Goal: Use online tool/utility: Utilize a website feature to perform a specific function

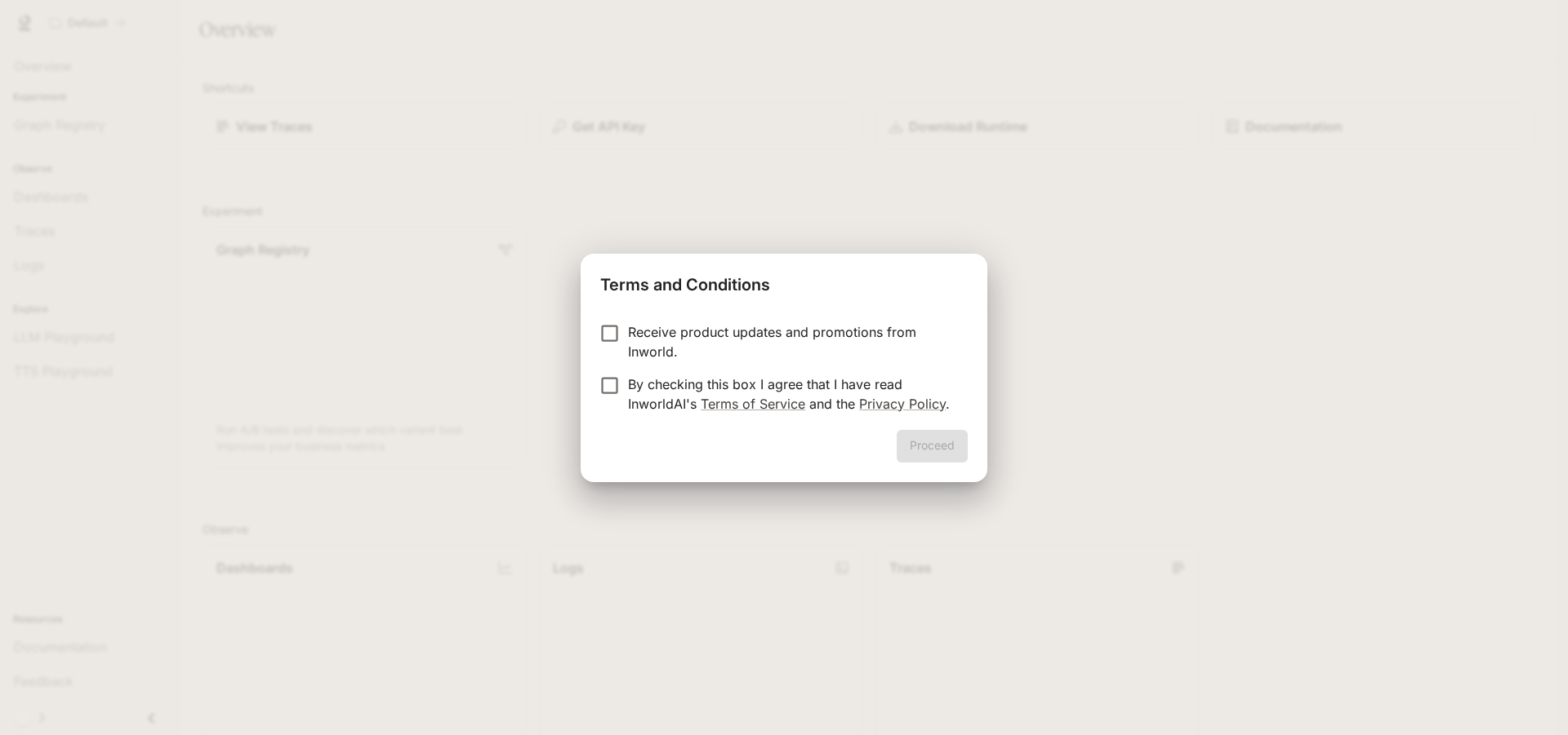
click at [703, 223] on div "Terms and Conditions Receive product updates and promotions from Inworld. By ch…" at bounding box center [784, 367] width 1568 height 735
click at [611, 397] on label "By checking this box I agree that I have read InworldAI's Terms of Service and …" at bounding box center [772, 394] width 363 height 40
click at [921, 438] on button "Proceed" at bounding box center [932, 447] width 71 height 33
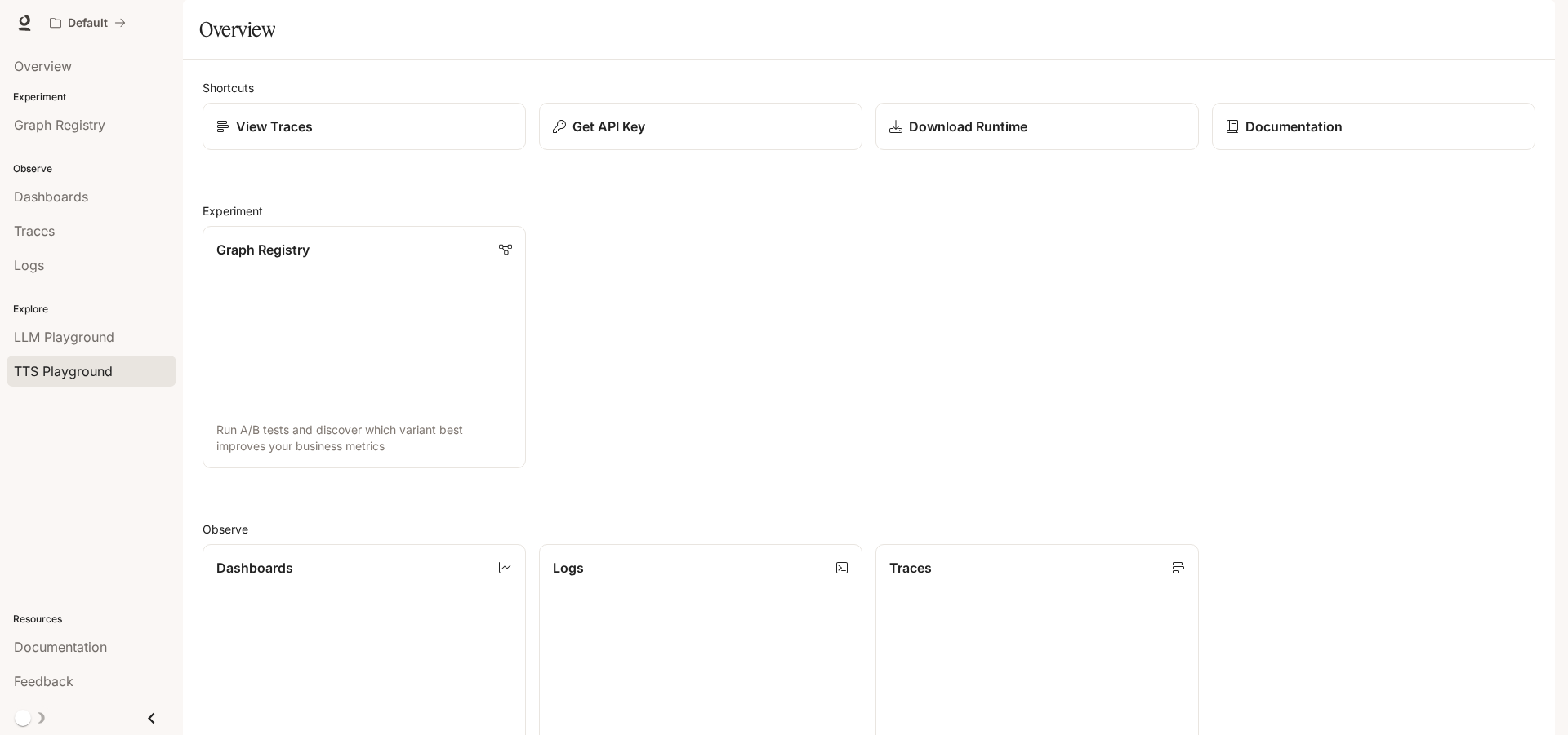
click at [84, 369] on span "TTS Playground" at bounding box center [63, 371] width 99 height 20
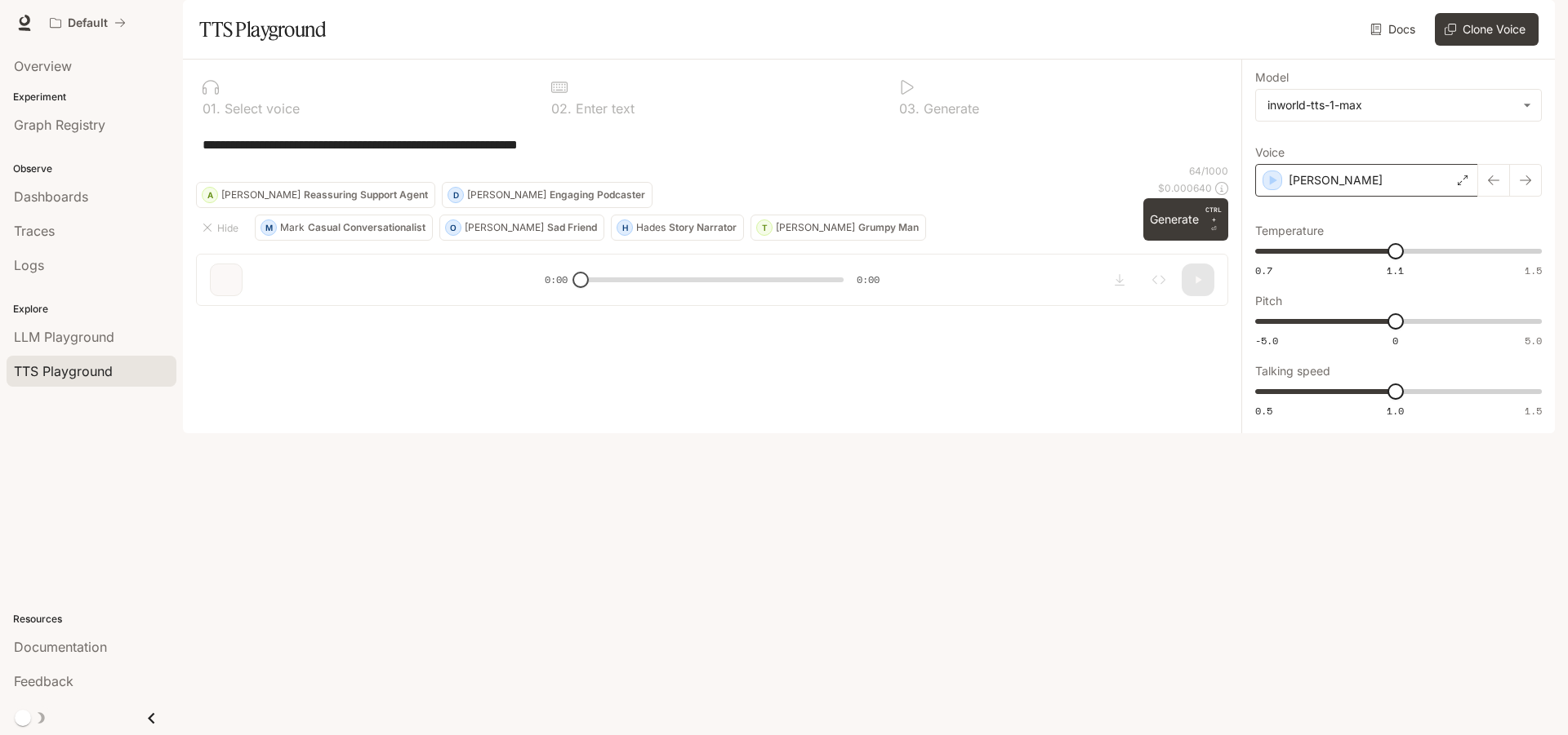
click at [1349, 197] on div "Alex" at bounding box center [1366, 180] width 223 height 33
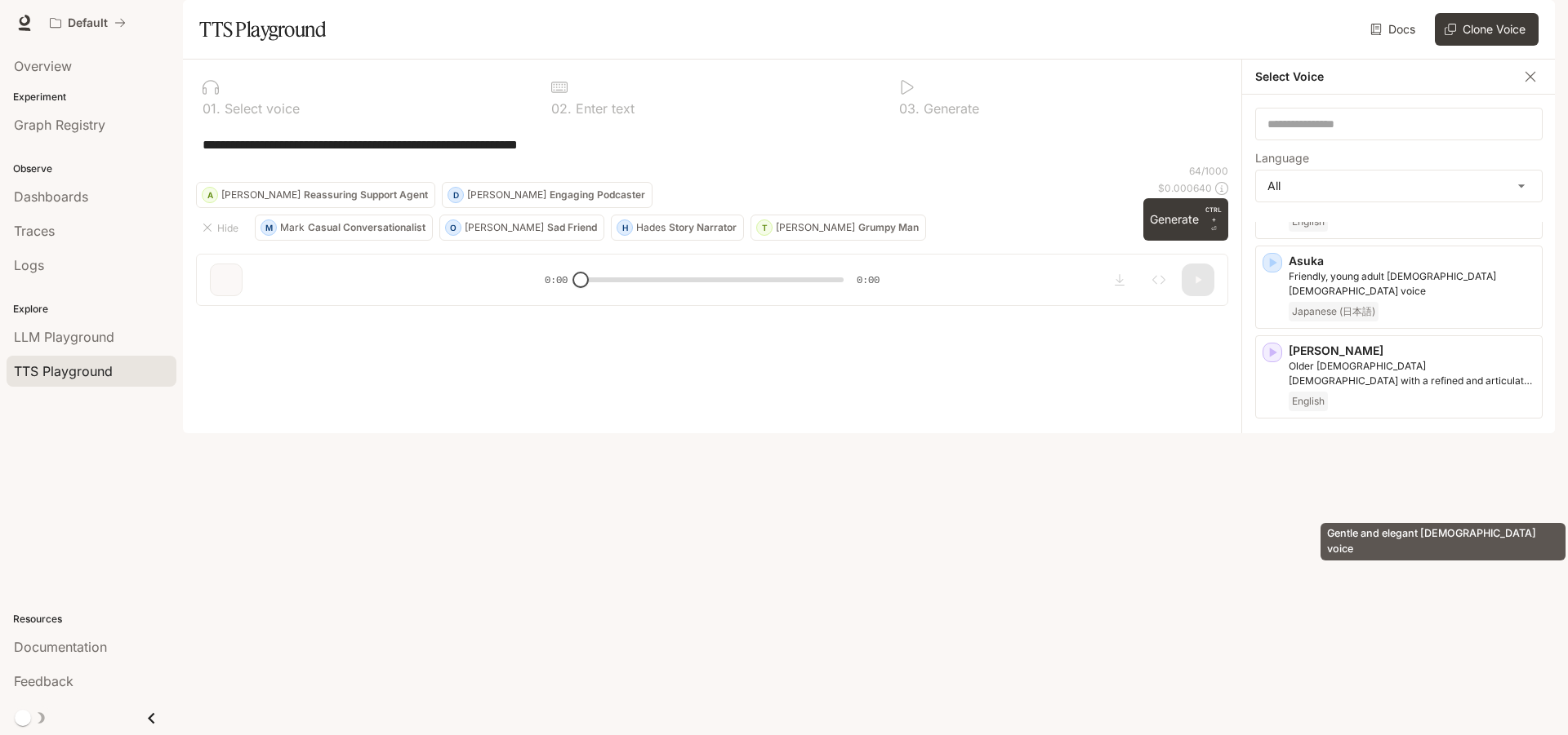
scroll to position [245, 0]
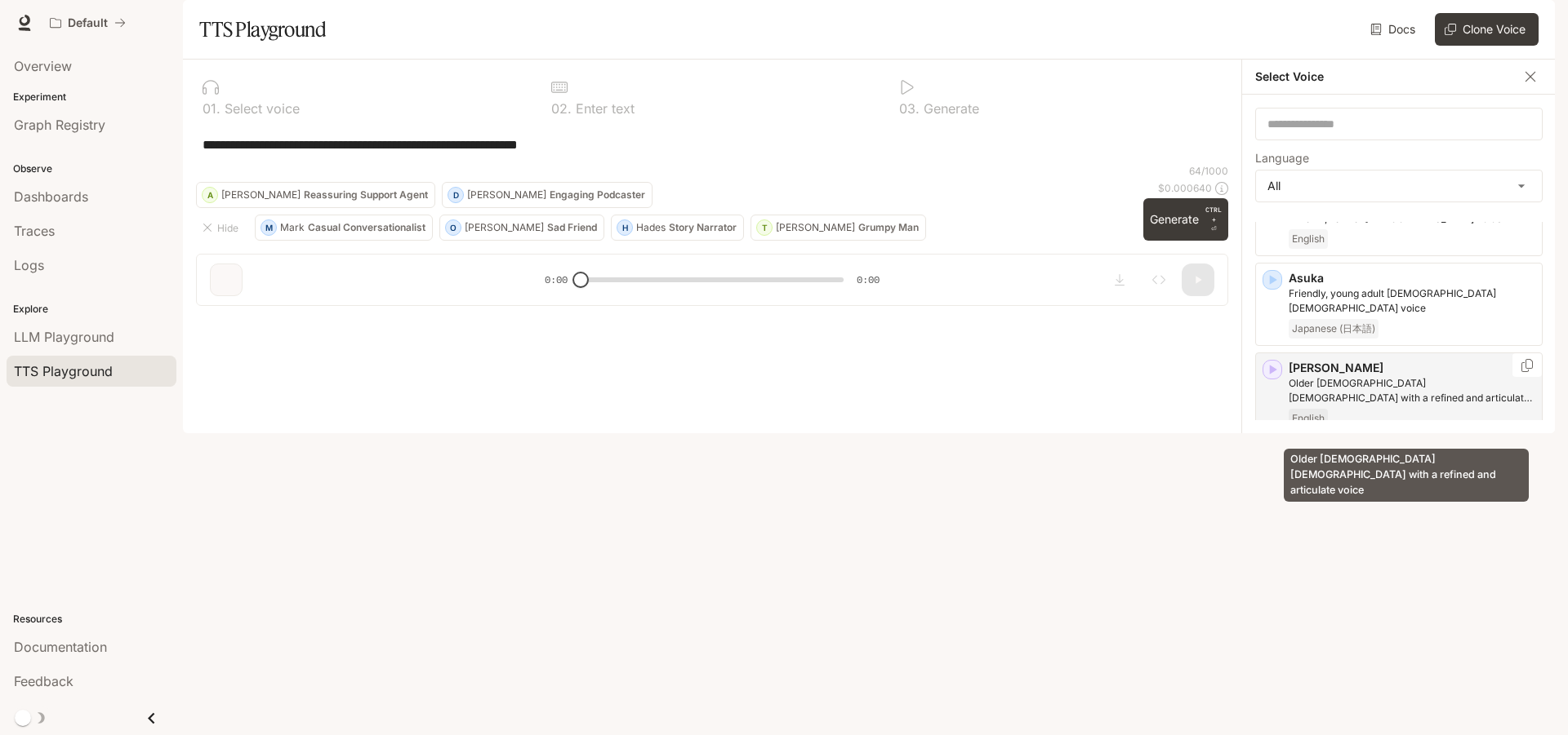
click at [1416, 406] on p "Older British male with a refined and articulate voice" at bounding box center [1412, 391] width 246 height 30
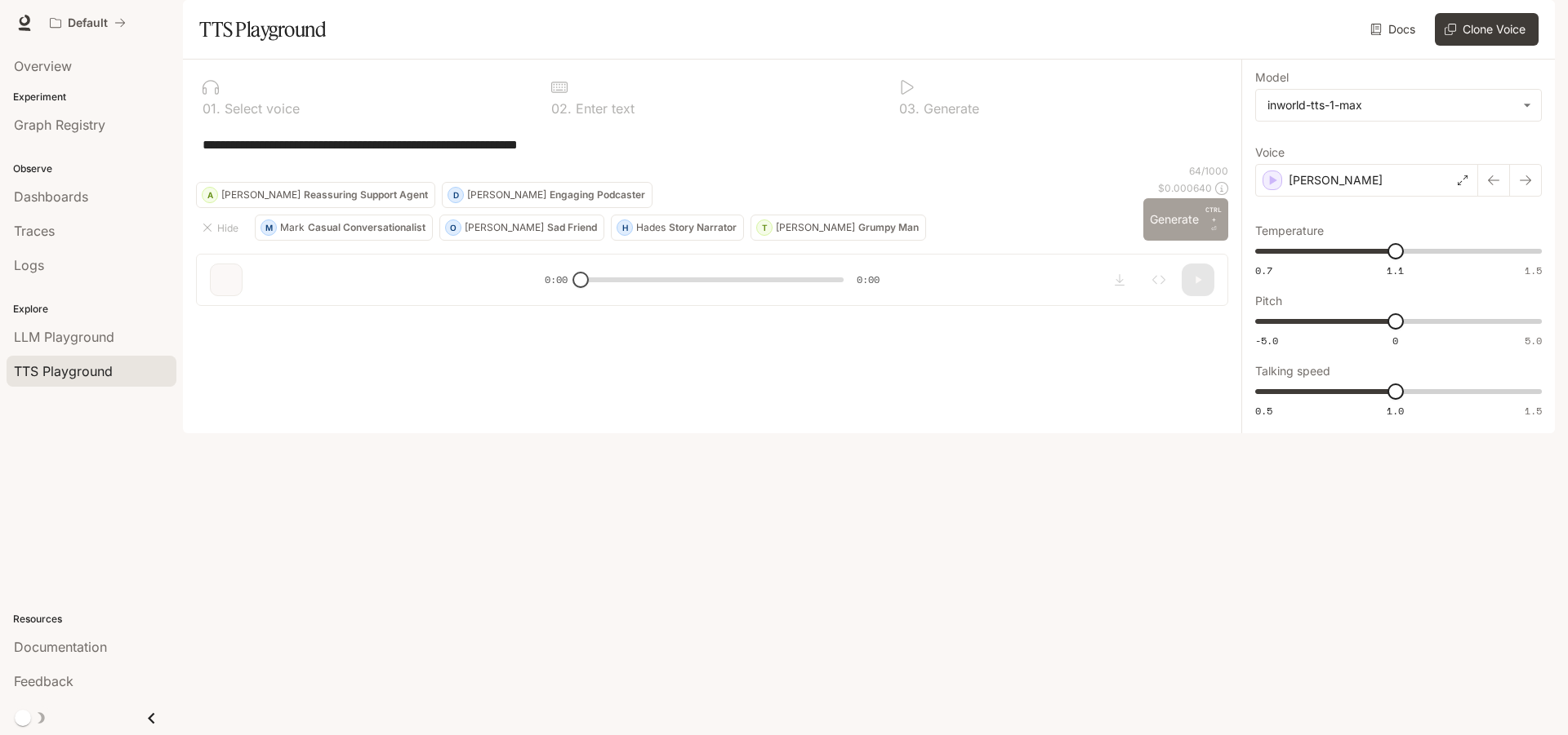
click at [1155, 241] on button "Generate CTRL + ⏎" at bounding box center [1185, 220] width 85 height 43
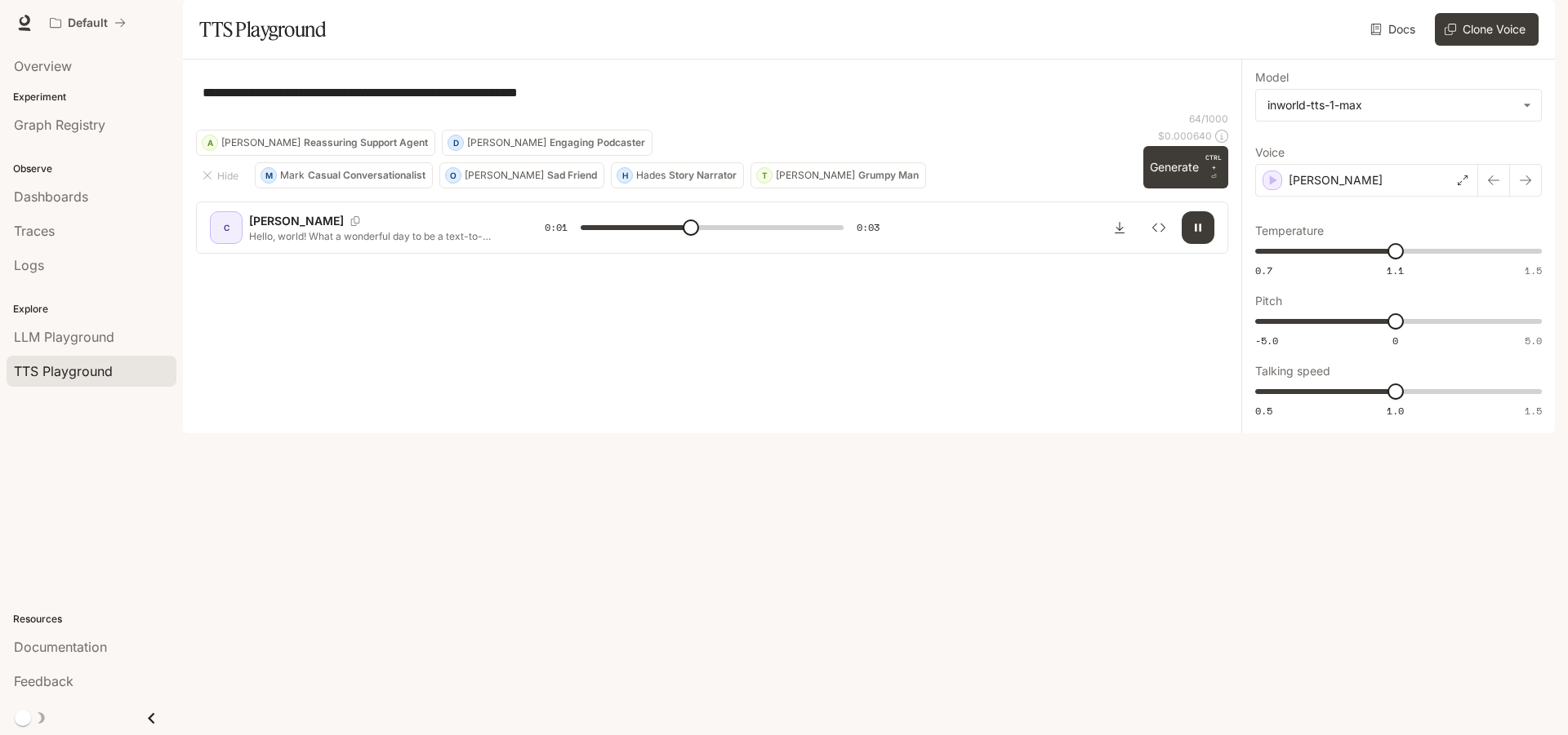
click at [1179, 244] on div at bounding box center [1159, 228] width 111 height 33
click at [1207, 244] on button "button" at bounding box center [1198, 228] width 33 height 33
type input "***"
click at [871, 112] on div "**********" at bounding box center [712, 92] width 1032 height 40
